Goal: Transaction & Acquisition: Purchase product/service

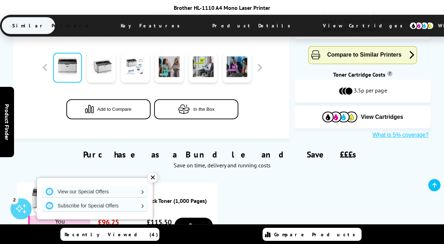
scroll to position [281, 0]
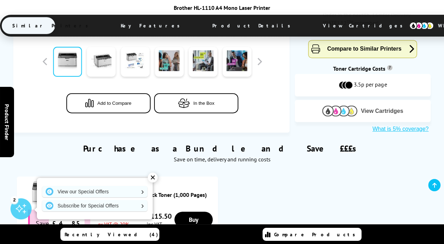
click at [371, 108] on span "View Cartridges" at bounding box center [382, 111] width 43 height 6
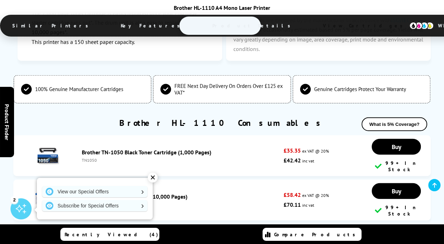
scroll to position [1598, 0]
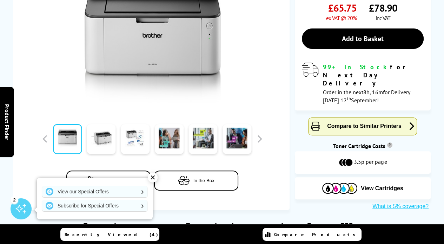
scroll to position [0, 0]
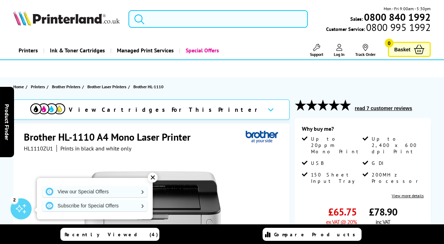
click at [196, 21] on input "search" at bounding box center [219, 19] width 180 height 18
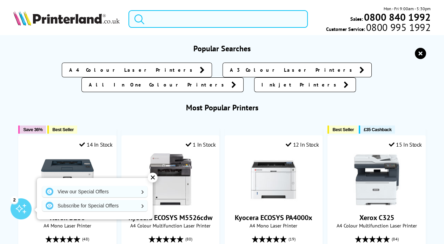
paste input "HL-L2400dw"
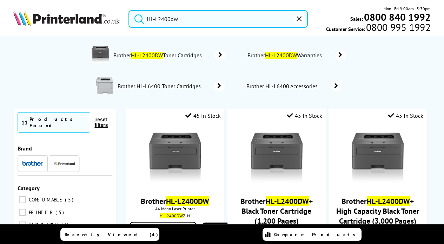
scroll to position [70, 0]
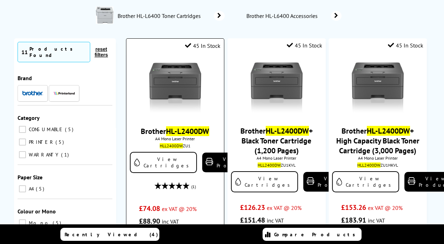
type input "HL-L2400dw"
click at [192, 131] on mark "HL-L2400DW" at bounding box center [187, 131] width 43 height 10
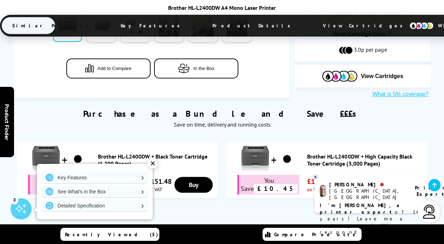
scroll to position [284, 0]
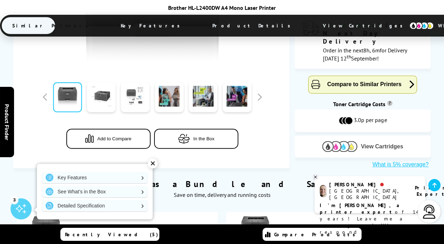
click at [354, 141] on img at bounding box center [340, 146] width 35 height 11
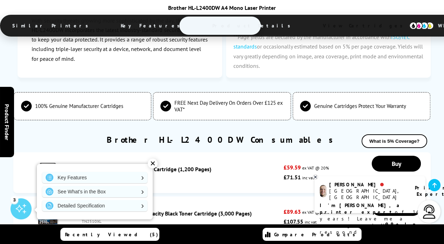
scroll to position [1842, 0]
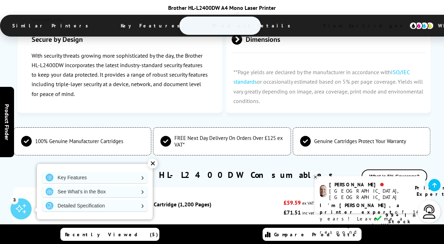
click at [105, 201] on link "Brother TN-2510 Black Toner Cartridge (1,200 Pages)" at bounding box center [147, 204] width 130 height 7
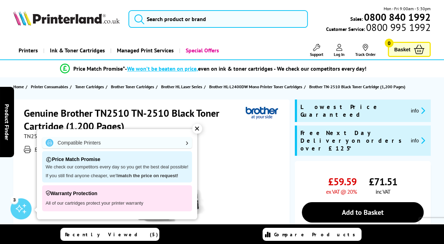
click at [131, 111] on h1 "Genuine Brother TN2510 TN-2510 Black Toner Cartridge (1,200 Pages)" at bounding box center [135, 119] width 222 height 26
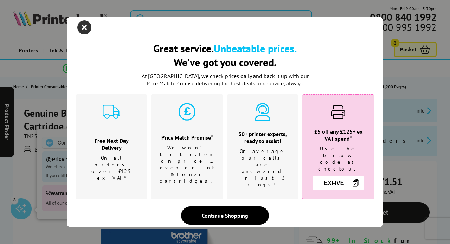
click at [86, 27] on icon "close modal" at bounding box center [84, 27] width 14 height 14
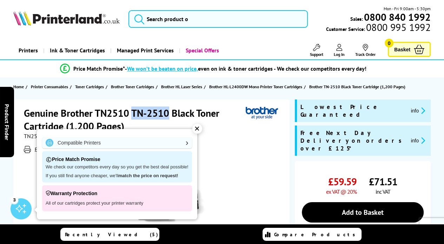
drag, startPoint x: 133, startPoint y: 114, endPoint x: 167, endPoint y: 112, distance: 33.8
click at [167, 112] on h1 "Genuine Brother TN2510 TN-2510 Black Toner Cartridge (1,200 Pages)" at bounding box center [135, 119] width 222 height 26
copy h1 "TN-2510"
